Goal: Transaction & Acquisition: Obtain resource

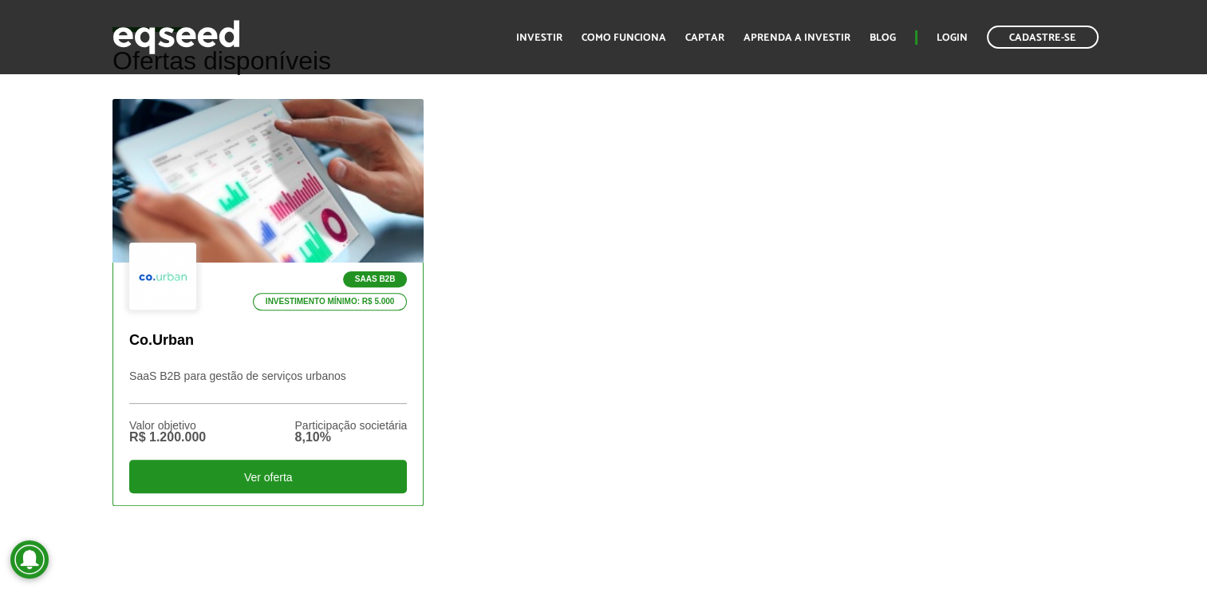
scroll to position [479, 0]
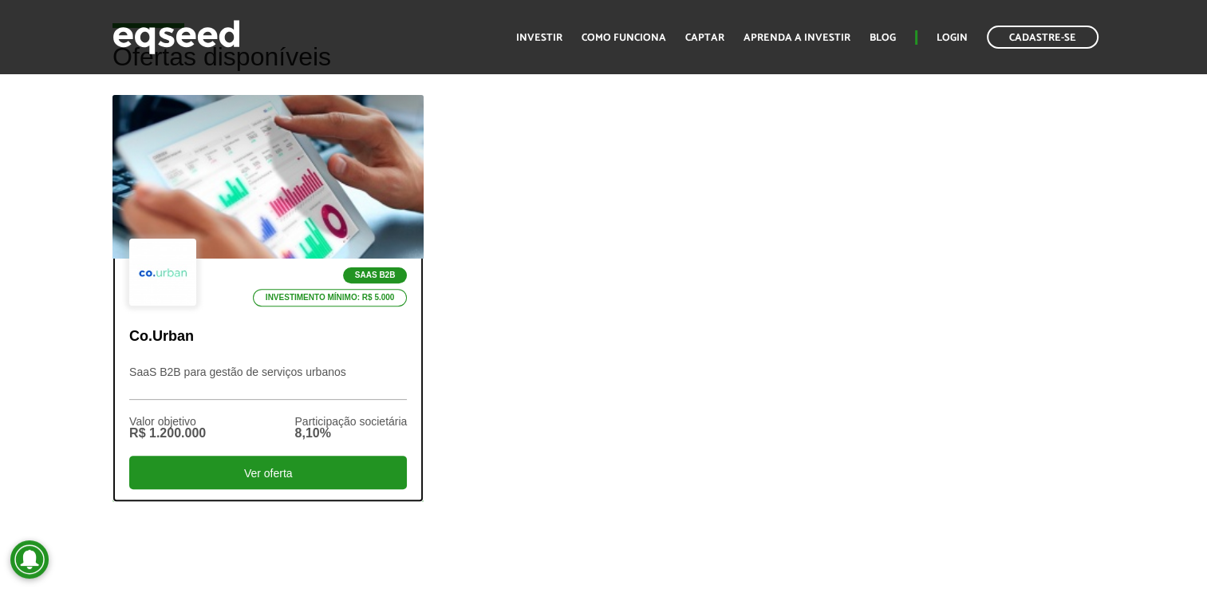
click at [326, 220] on div at bounding box center [267, 177] width 373 height 196
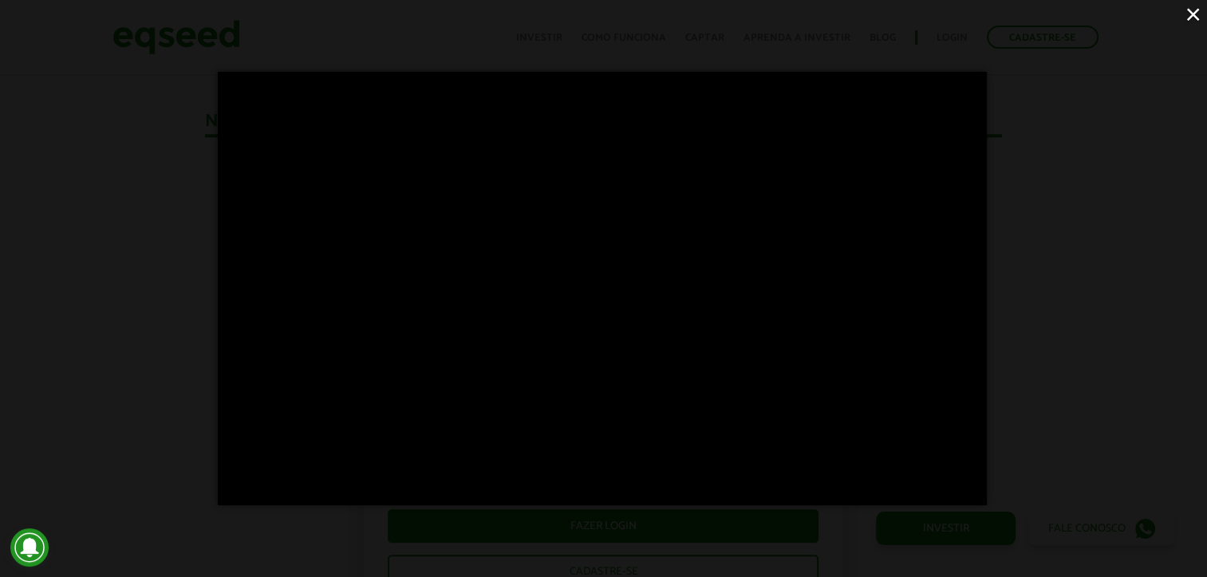
scroll to position [1072, 0]
click at [1190, 18] on button "×" at bounding box center [1193, 14] width 28 height 28
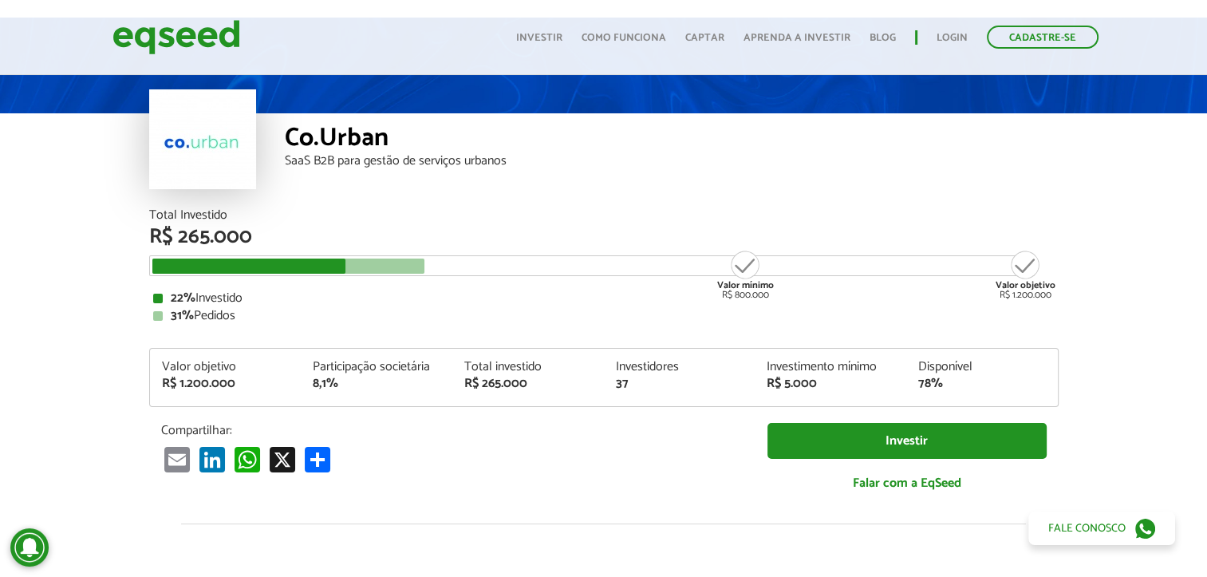
scroll to position [0, 0]
